Goal: Ask a question

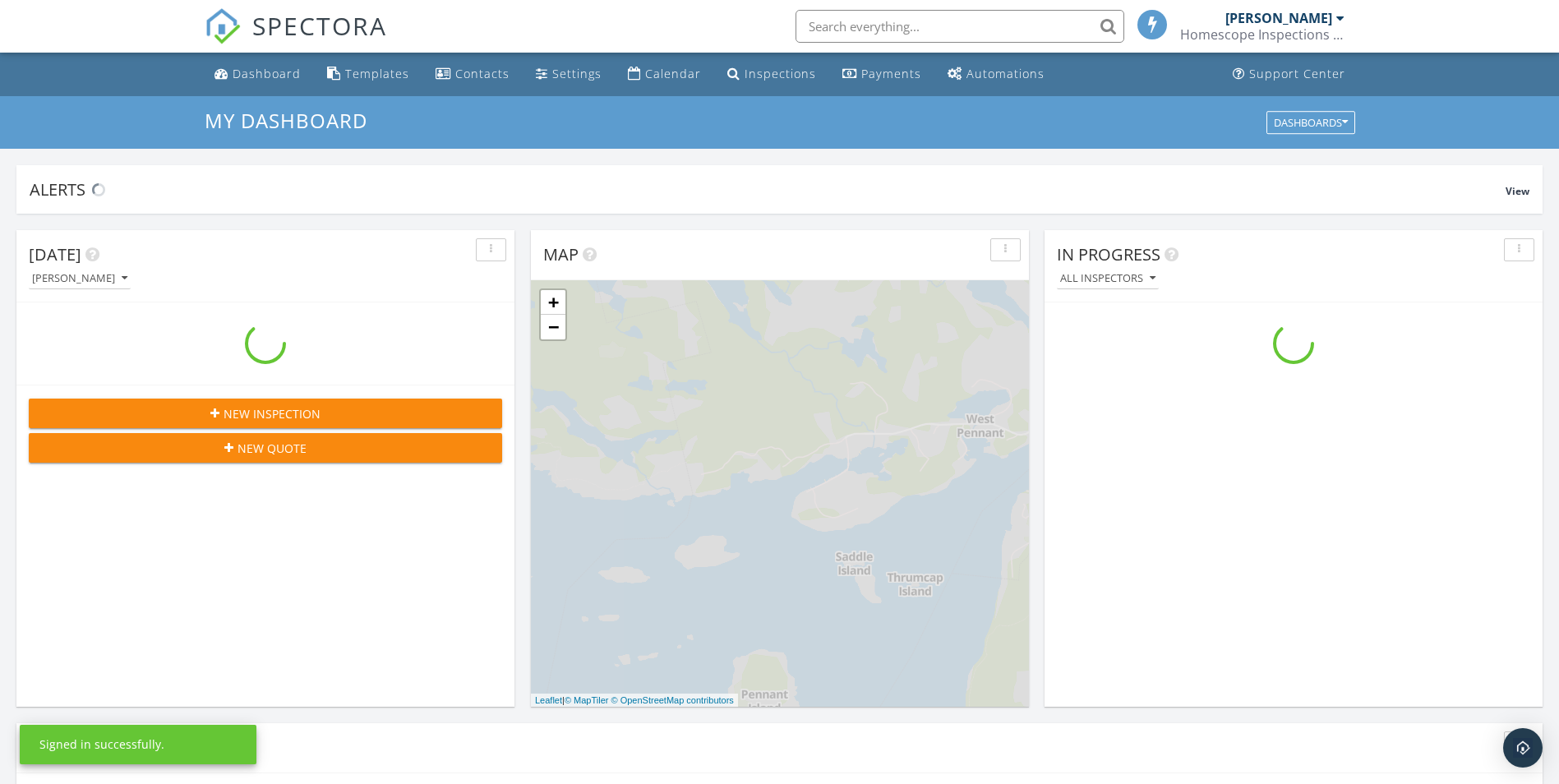
scroll to position [1521, 1585]
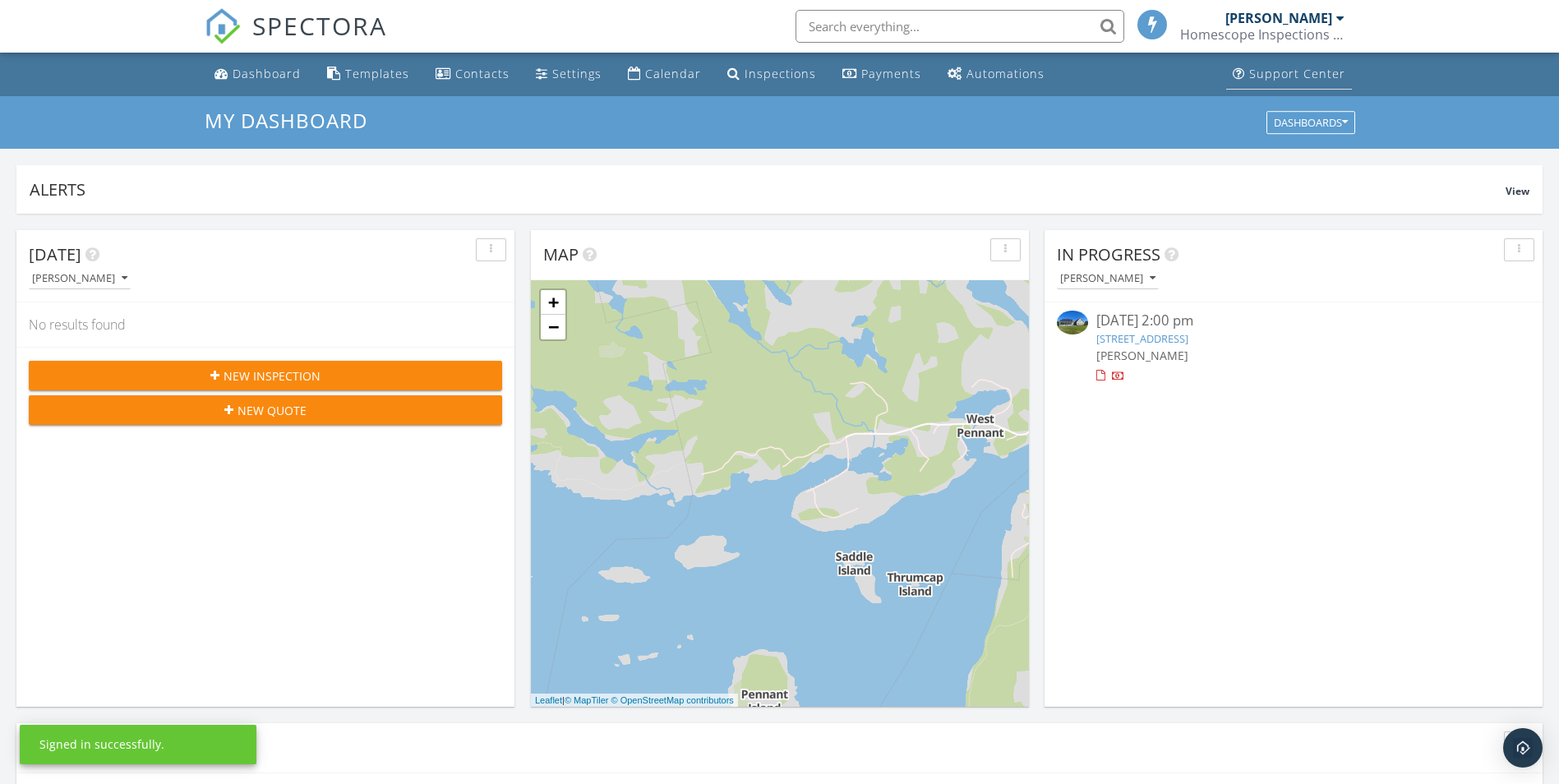
click at [1285, 75] on div "Support Center" at bounding box center [1298, 73] width 96 height 16
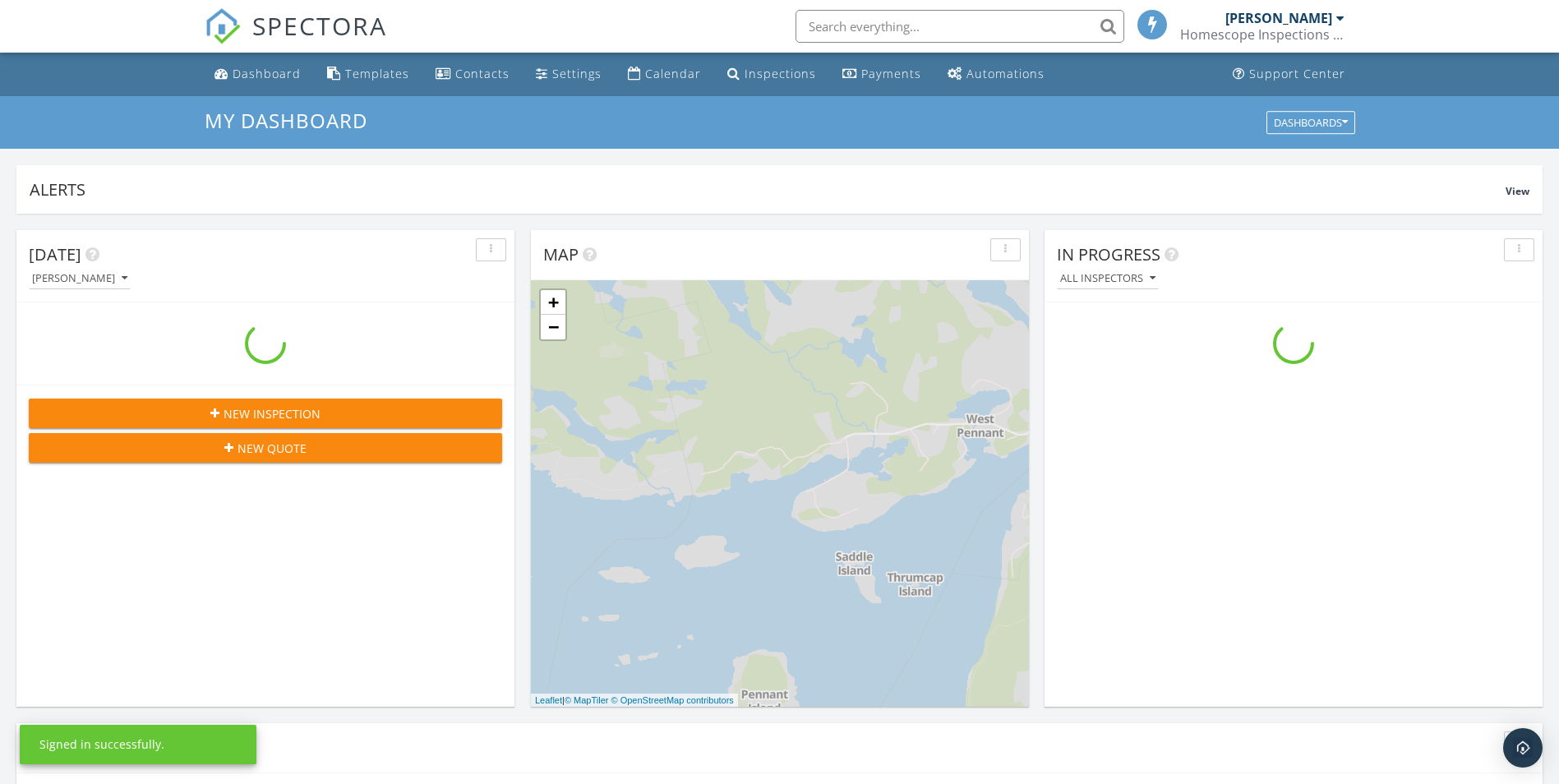
scroll to position [1521, 1585]
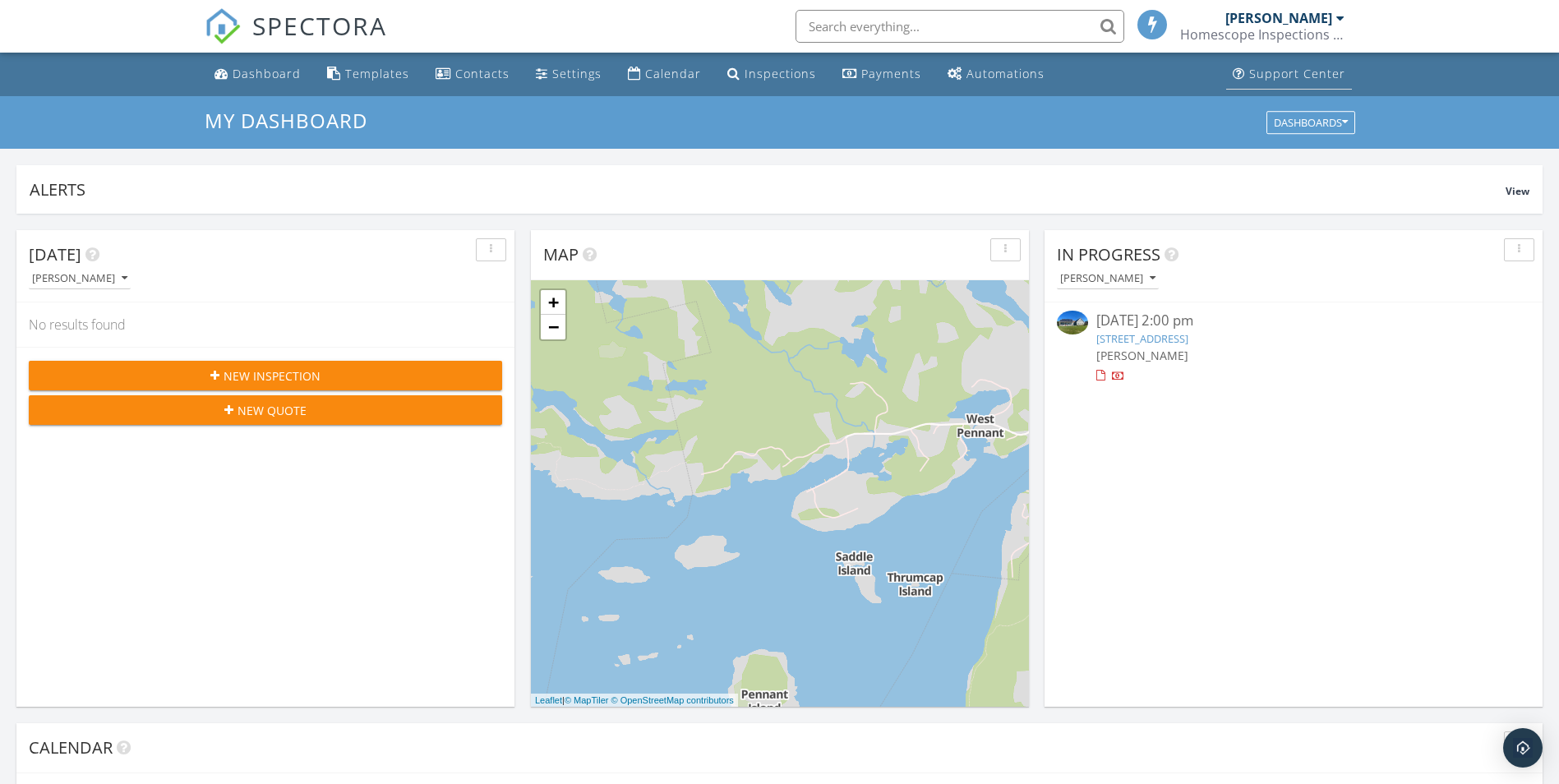
click at [1285, 78] on div "Support Center" at bounding box center [1298, 73] width 96 height 16
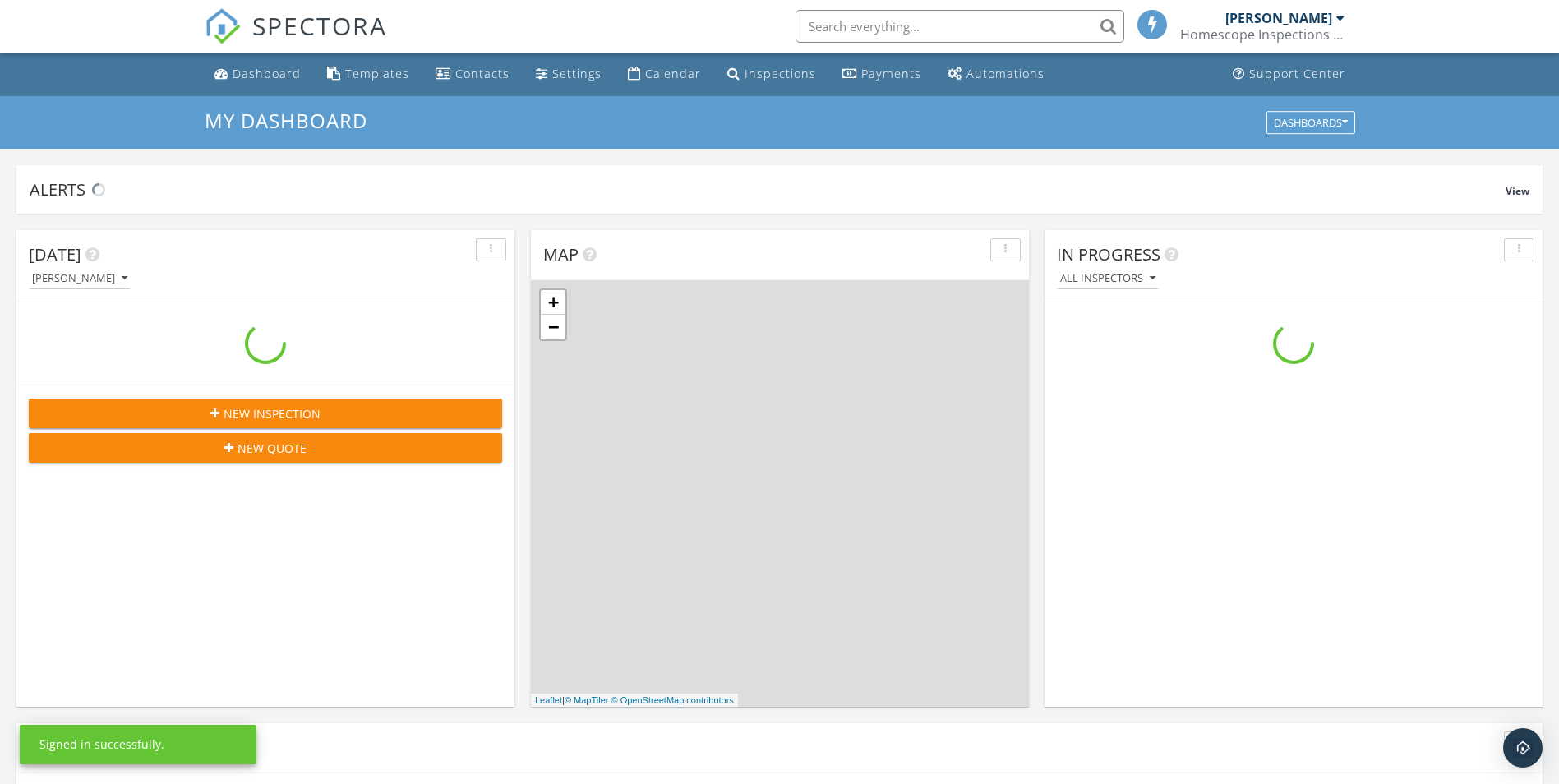
scroll to position [1521, 1585]
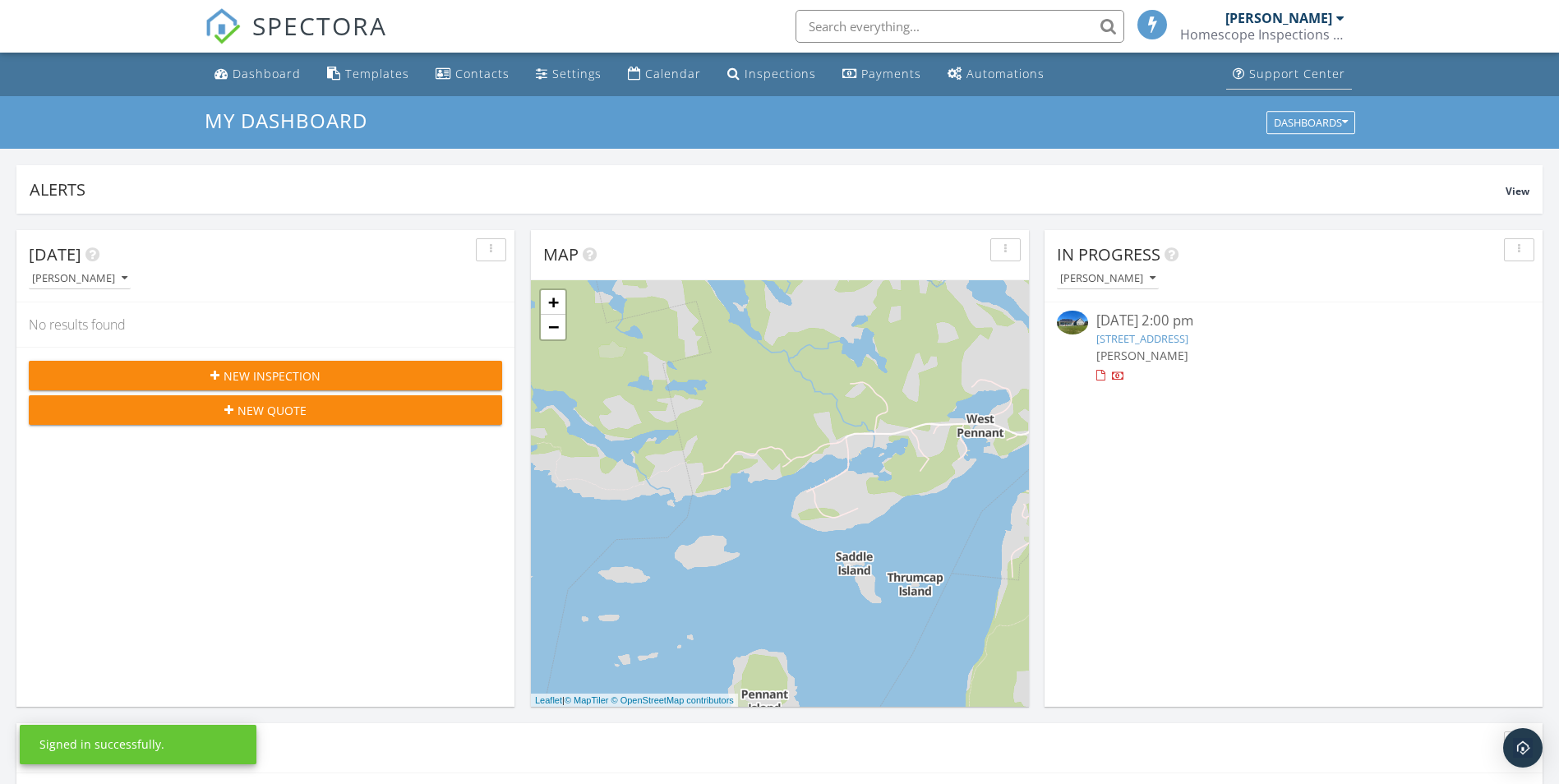
click at [1286, 77] on div "Support Center" at bounding box center [1298, 73] width 96 height 16
